Goal: Book appointment/travel/reservation

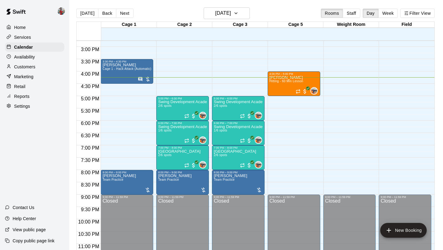
scroll to position [354, 0]
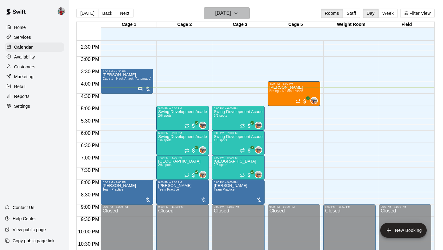
click at [216, 8] on button "[DATE]" at bounding box center [227, 13] width 46 height 12
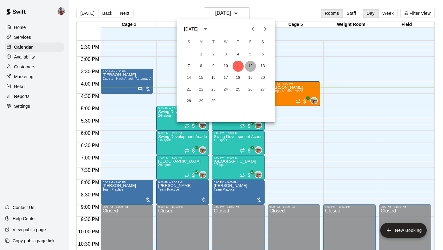
click at [250, 67] on button "12" at bounding box center [250, 66] width 11 height 11
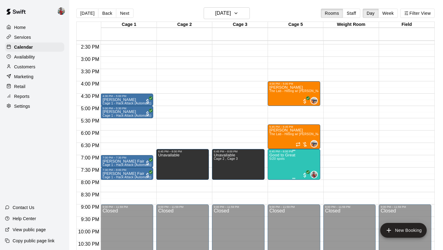
click at [274, 175] on img "edit" at bounding box center [276, 174] width 7 height 7
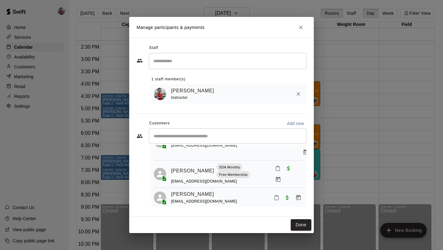
scroll to position [0, 0]
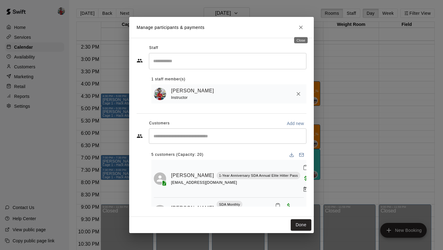
click at [301, 26] on icon "Close" at bounding box center [301, 27] width 6 height 6
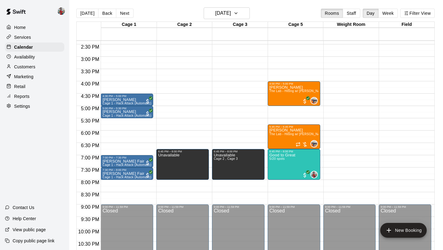
scroll to position [342, 0]
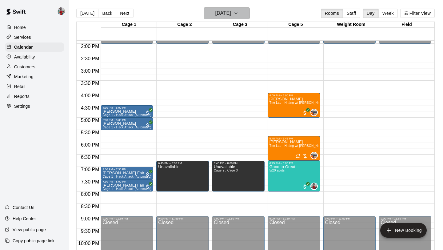
click at [224, 13] on h6 "[DATE]" at bounding box center [224, 13] width 16 height 9
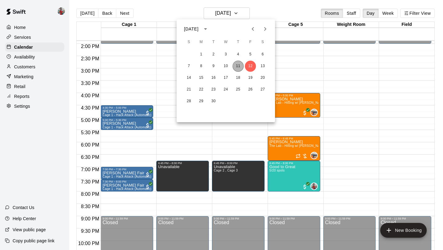
click at [238, 65] on button "11" at bounding box center [238, 66] width 11 height 11
